Goal: Information Seeking & Learning: Learn about a topic

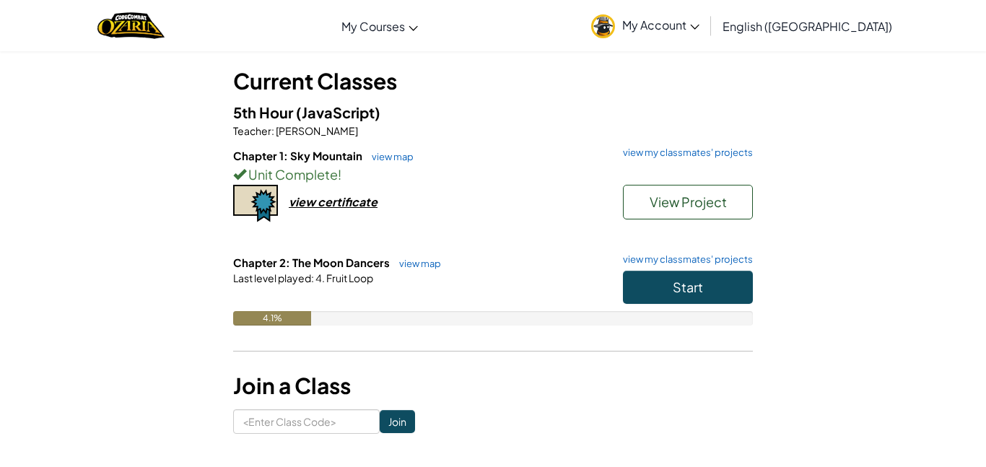
scroll to position [71, 0]
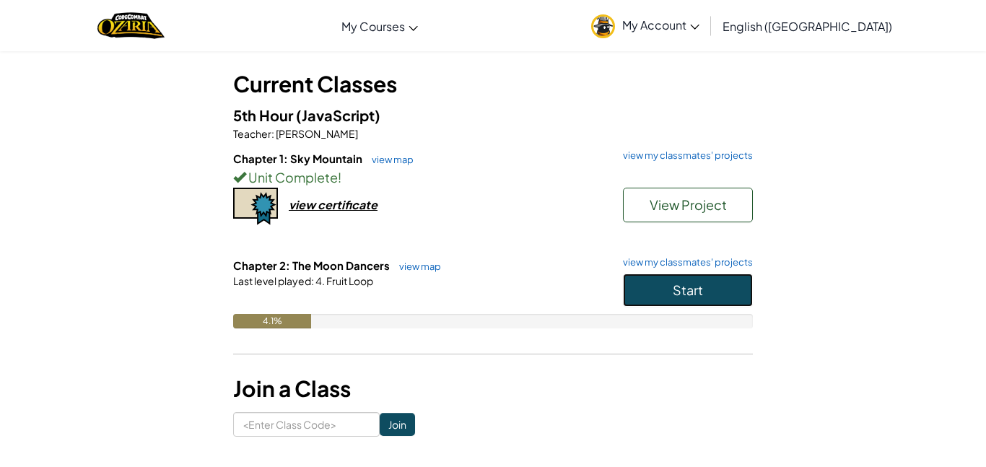
click at [657, 295] on button "Start" at bounding box center [688, 290] width 130 height 33
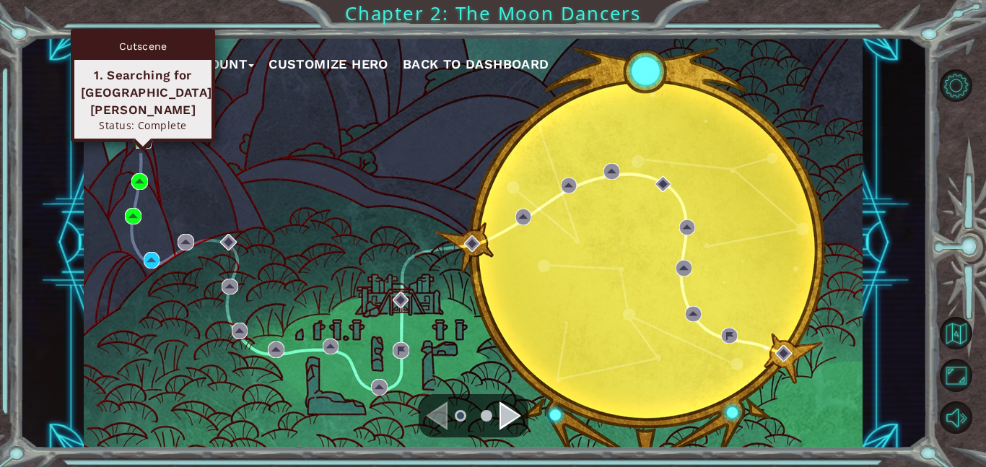
click at [145, 143] on img at bounding box center [144, 140] width 17 height 17
